Goal: Information Seeking & Learning: Learn about a topic

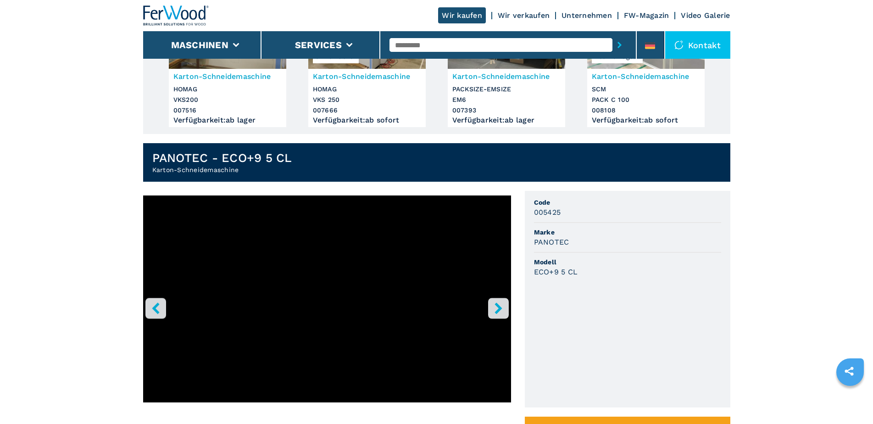
scroll to position [230, 0]
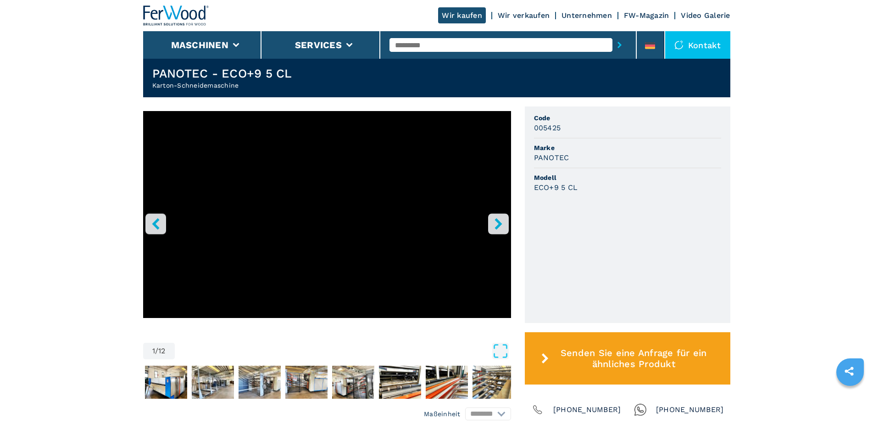
click at [504, 224] on button "right-button" at bounding box center [498, 223] width 21 height 21
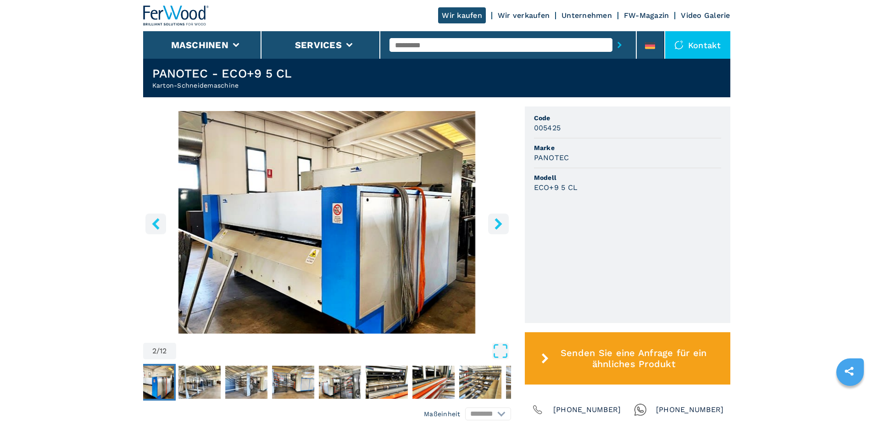
click at [504, 224] on button "right-button" at bounding box center [498, 223] width 21 height 21
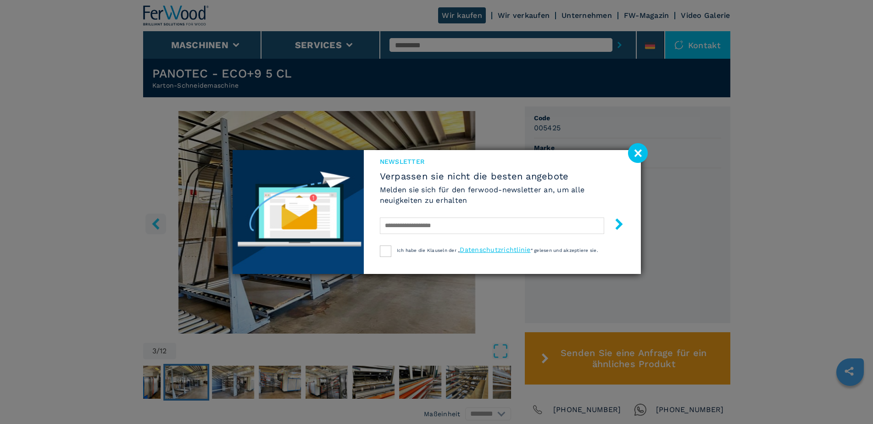
click at [643, 151] on image at bounding box center [638, 153] width 20 height 20
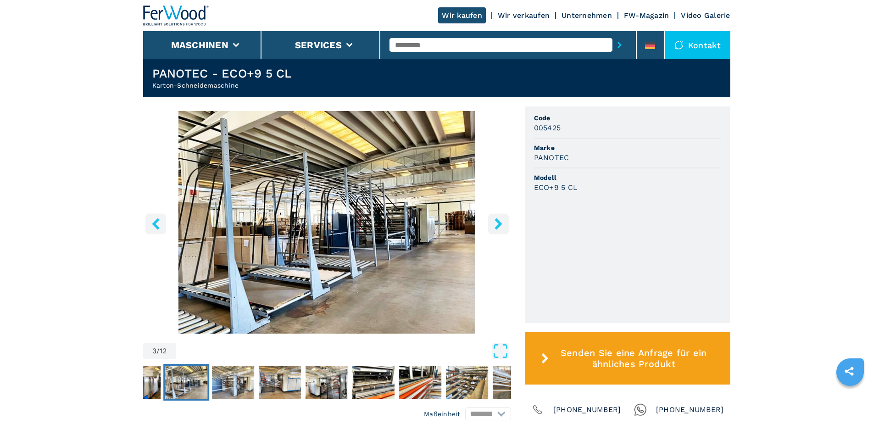
click at [499, 223] on icon "right-button" at bounding box center [498, 223] width 7 height 11
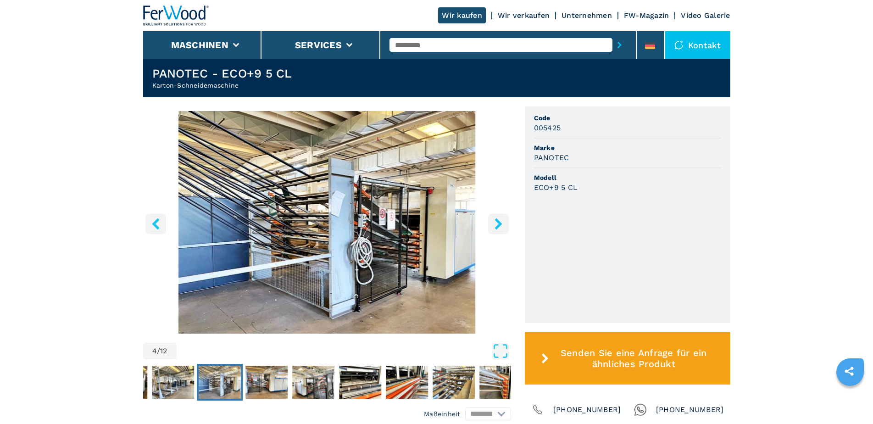
click at [499, 223] on icon "right-button" at bounding box center [498, 223] width 7 height 11
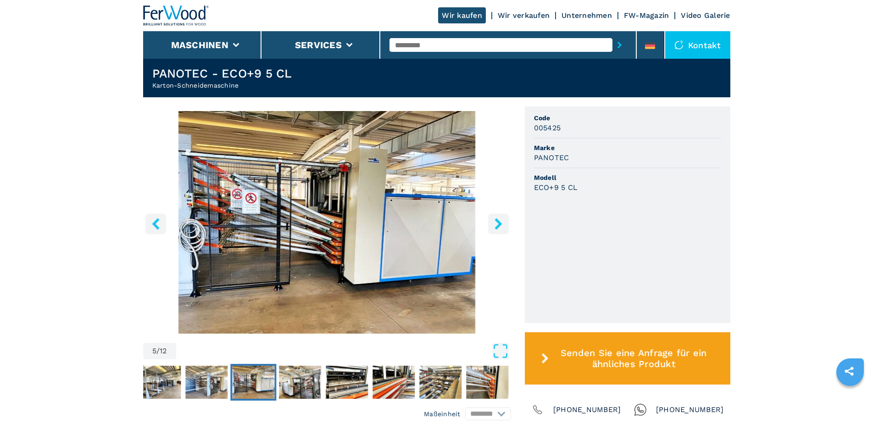
click at [499, 223] on icon "right-button" at bounding box center [498, 223] width 7 height 11
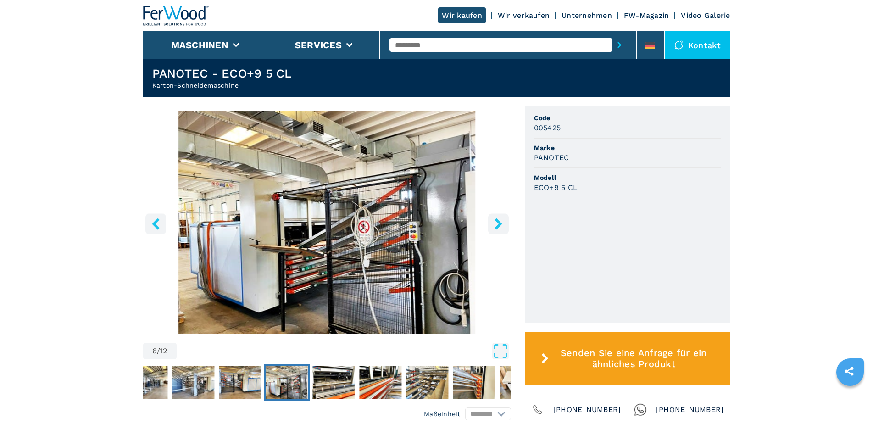
click at [499, 223] on icon "right-button" at bounding box center [498, 223] width 7 height 11
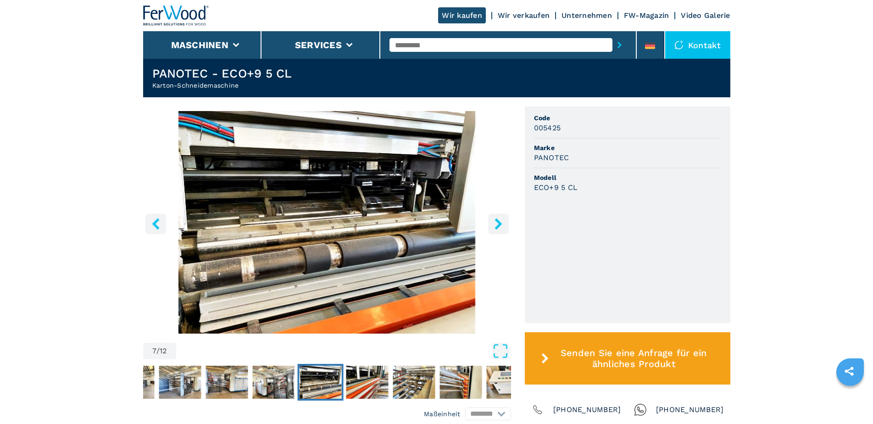
click at [499, 223] on icon "right-button" at bounding box center [498, 223] width 7 height 11
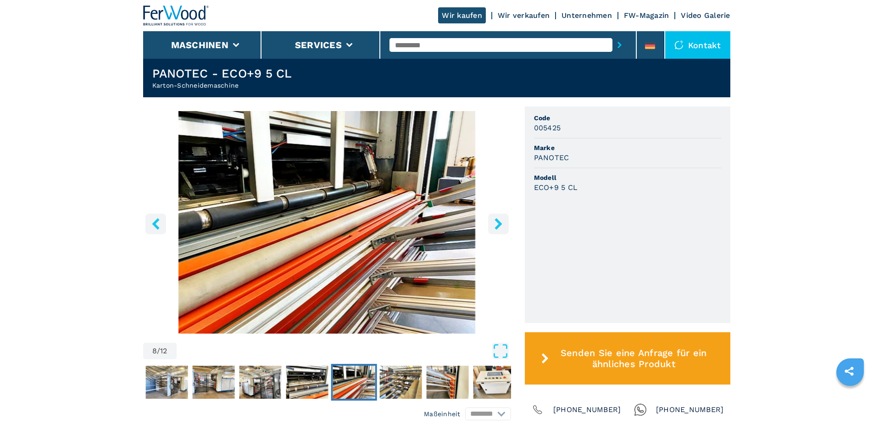
click at [499, 223] on icon "right-button" at bounding box center [498, 223] width 7 height 11
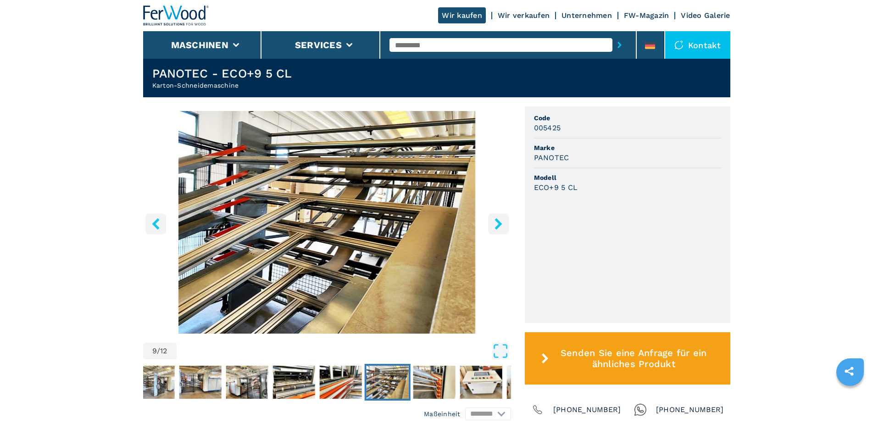
click at [499, 223] on icon "right-button" at bounding box center [498, 223] width 7 height 11
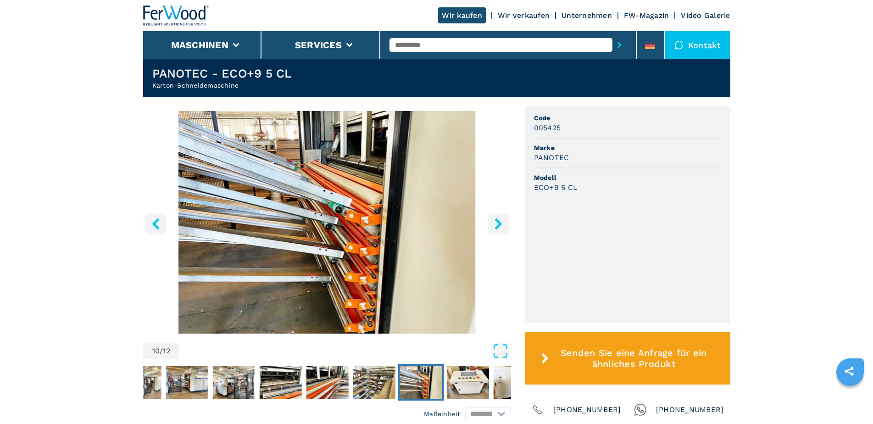
click at [499, 223] on icon "right-button" at bounding box center [498, 223] width 7 height 11
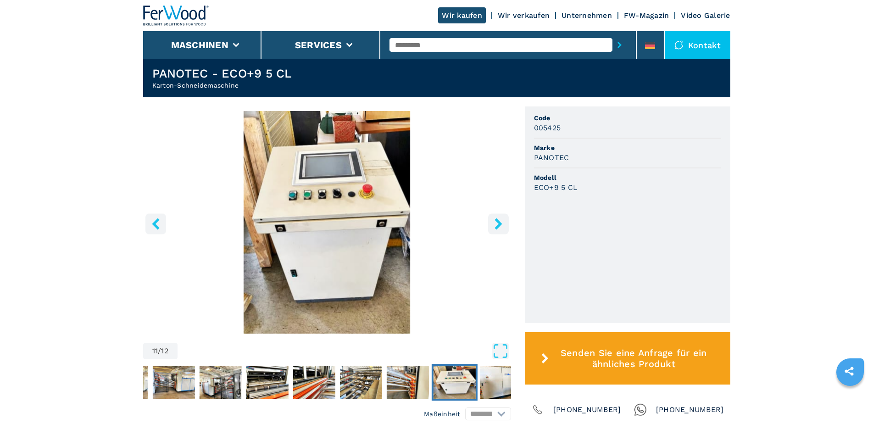
click at [499, 223] on icon "right-button" at bounding box center [498, 223] width 7 height 11
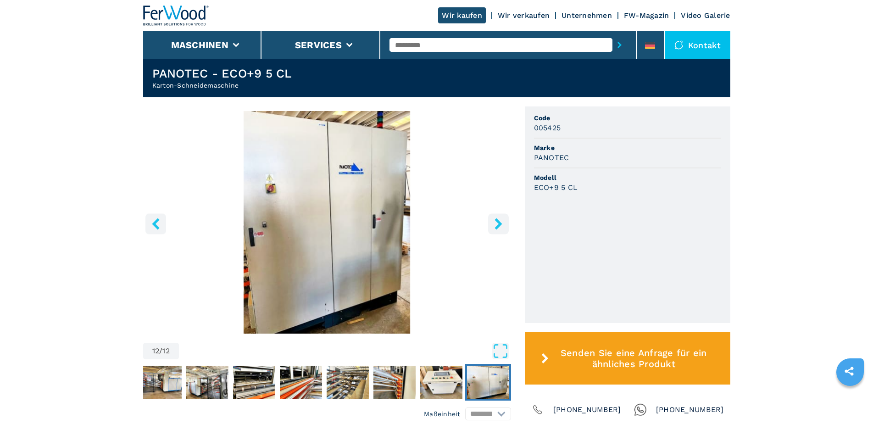
click at [499, 223] on icon "right-button" at bounding box center [498, 223] width 7 height 11
